Goal: Information Seeking & Learning: Learn about a topic

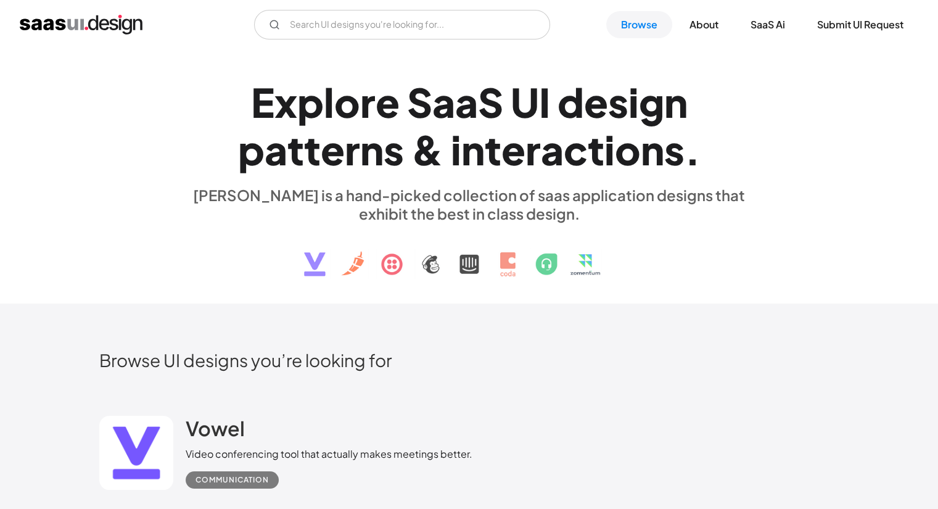
click at [204, 115] on h1 "E x p l o r e S a a S U I d e s i g n p a t t e r n s & i n t e r a c t i o n s…" at bounding box center [469, 125] width 567 height 95
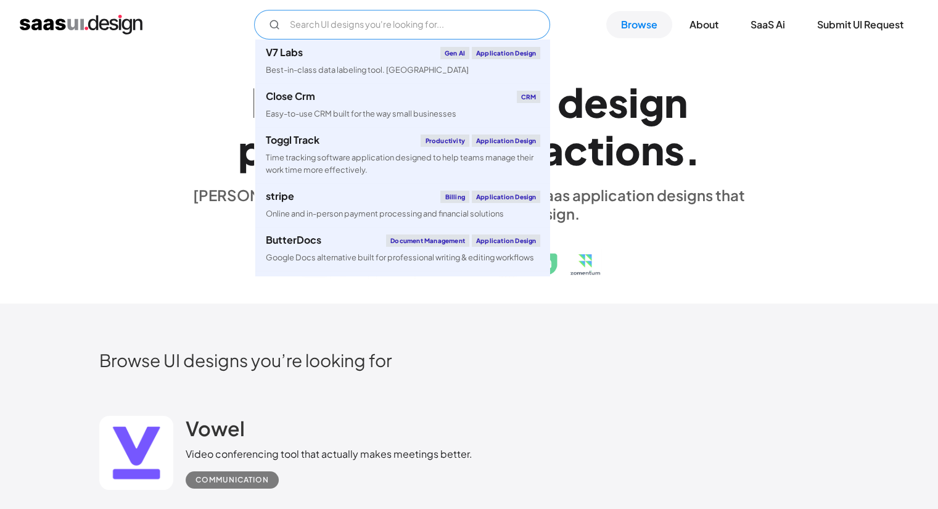
click at [306, 20] on input "Email Form" at bounding box center [402, 25] width 296 height 30
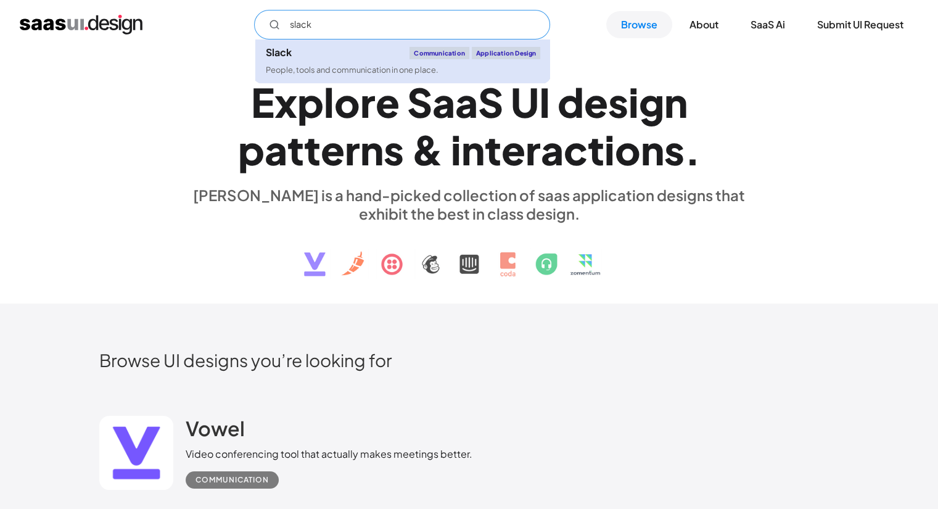
click at [325, 61] on link "Slack Communication Application Design People, tools and communication in one p…" at bounding box center [402, 61] width 295 height 44
type input "slack"
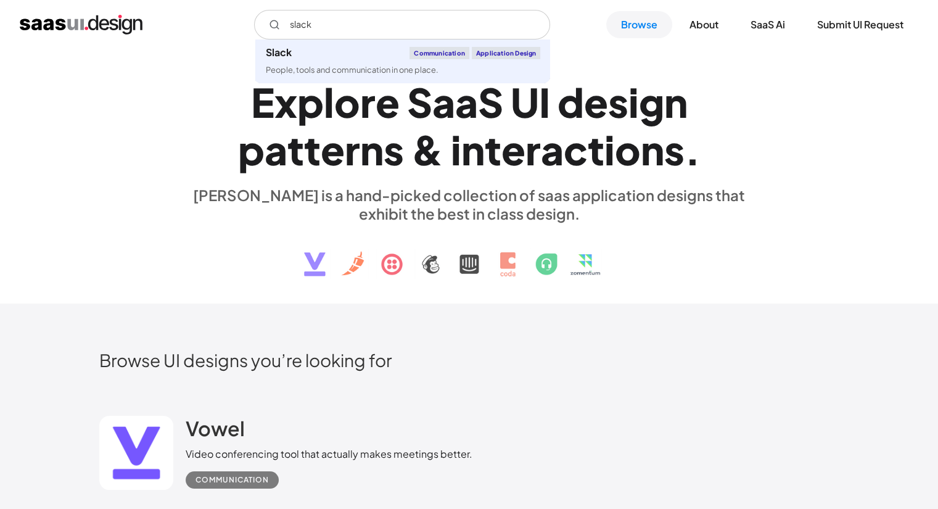
click at [689, 75] on div "E x p l o r e S a a S U I d e s i g n p a t t e r n s & i n t e r a c t i o n s…" at bounding box center [469, 176] width 567 height 221
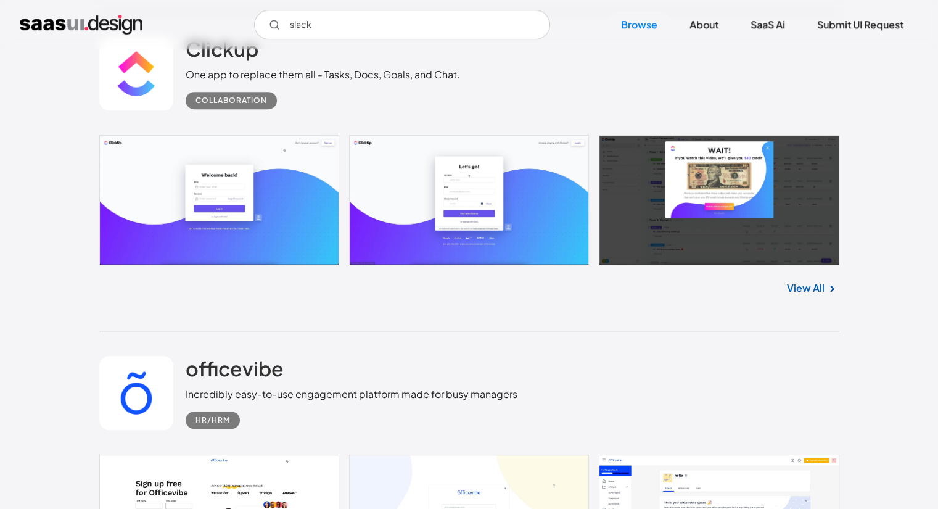
scroll to position [701, 0]
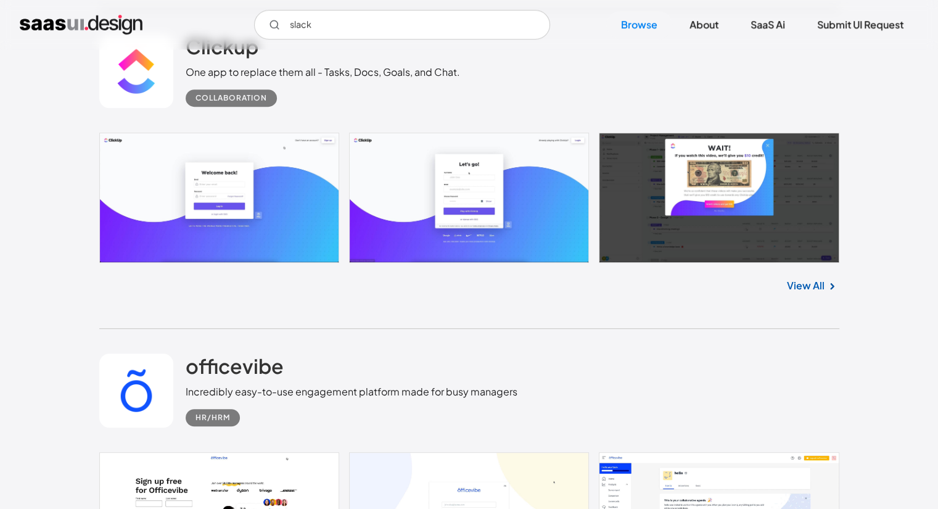
click at [727, 153] on link at bounding box center [469, 198] width 740 height 130
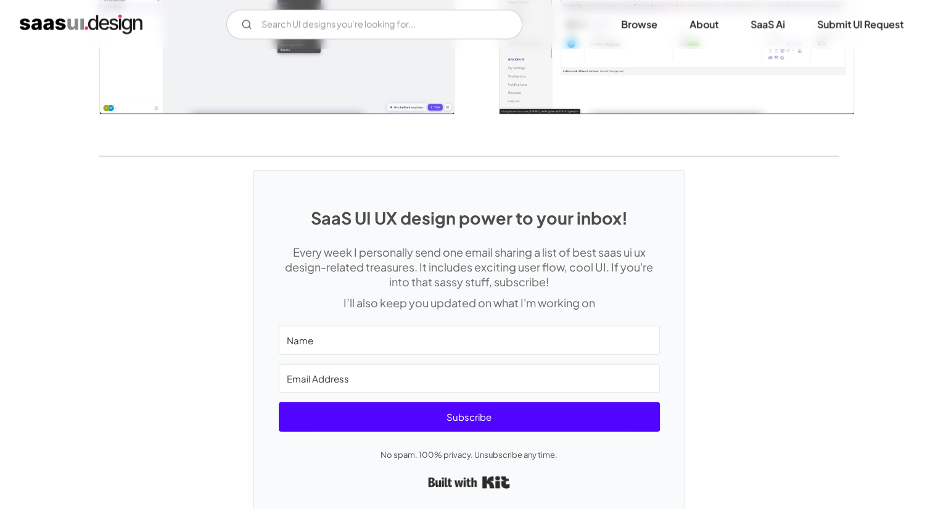
scroll to position [2820, 0]
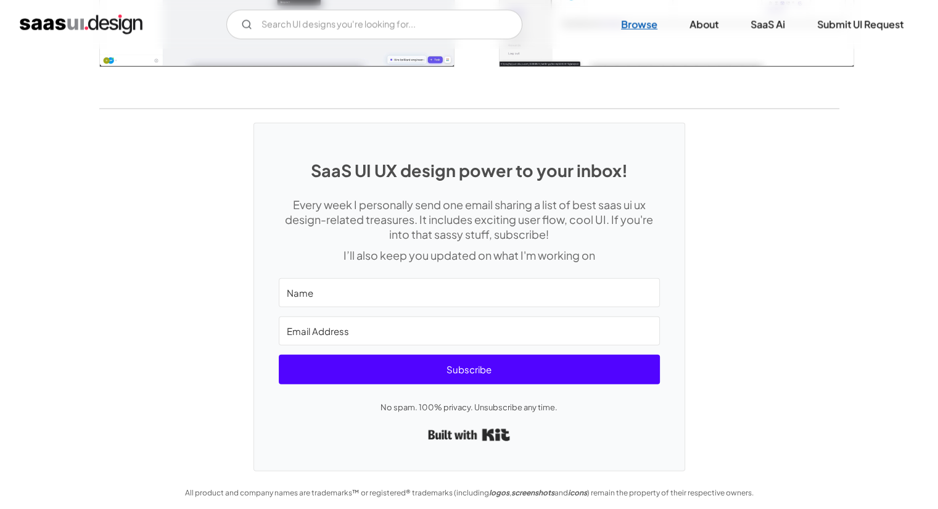
click at [645, 31] on link "Browse" at bounding box center [639, 24] width 66 height 27
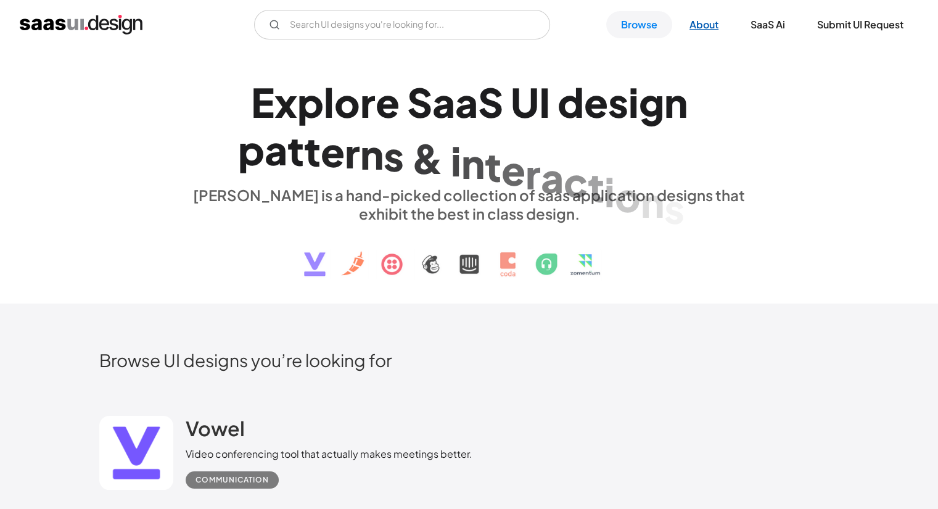
click at [711, 27] on link "About" at bounding box center [704, 24] width 59 height 27
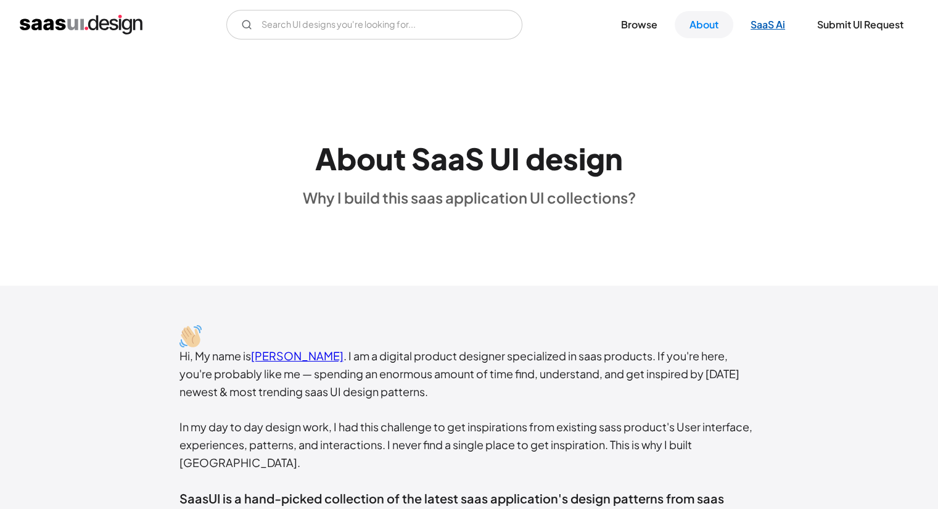
click at [787, 31] on link "SaaS Ai" at bounding box center [768, 24] width 64 height 27
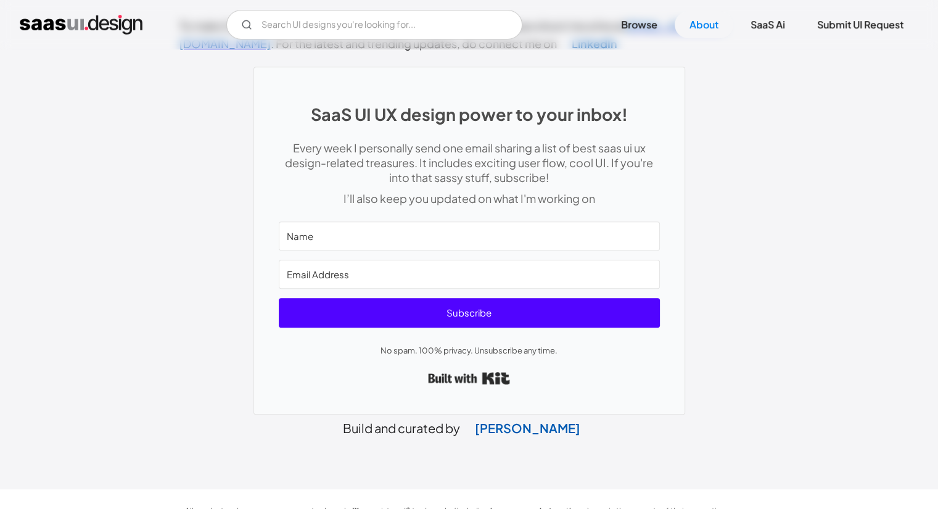
scroll to position [584, 0]
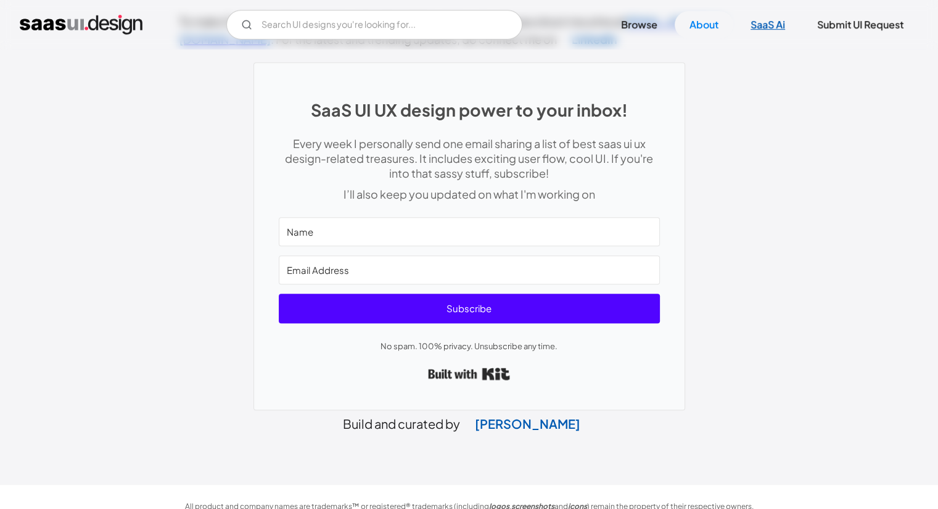
click at [771, 30] on link "SaaS Ai" at bounding box center [768, 24] width 64 height 27
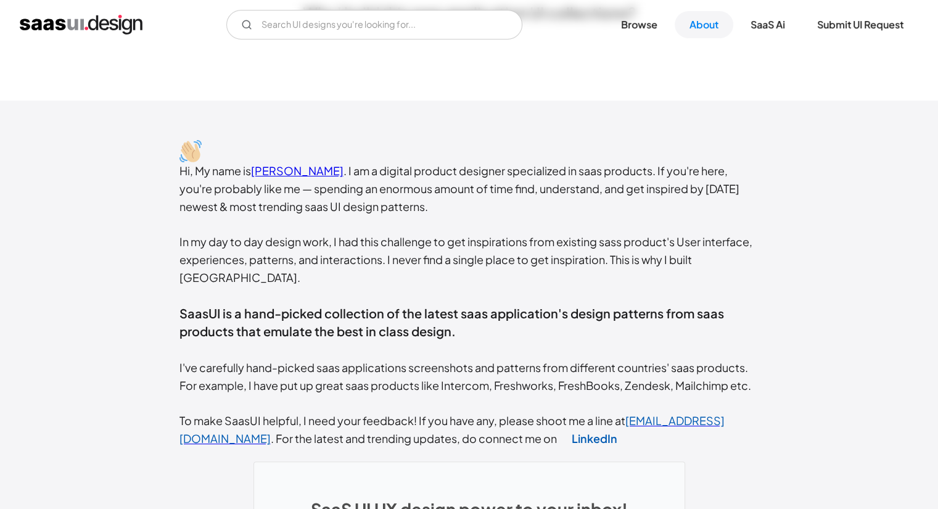
scroll to position [0, 0]
